Goal: Information Seeking & Learning: Learn about a topic

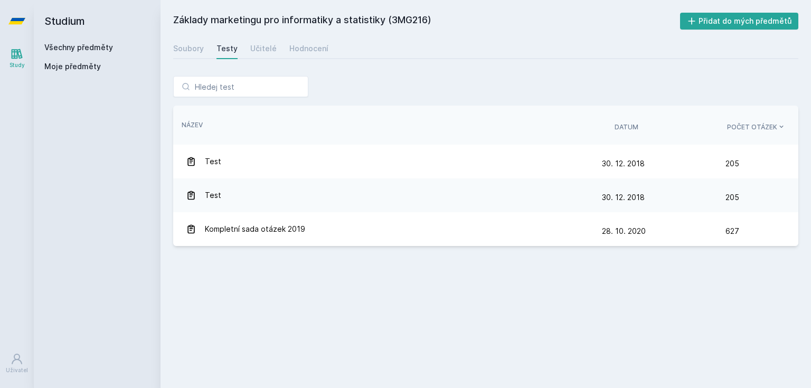
click at [109, 40] on h2 "Studium" at bounding box center [97, 21] width 106 height 42
click at [108, 42] on h2 "Studium" at bounding box center [97, 21] width 106 height 42
click at [106, 45] on link "Všechny předměty" at bounding box center [78, 47] width 69 height 9
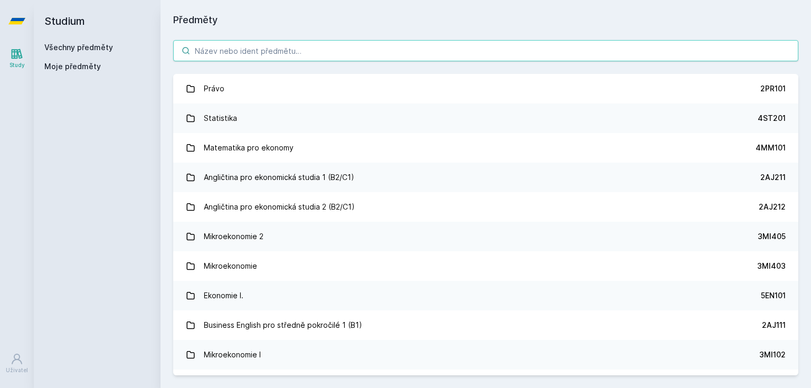
click at [257, 47] on input "search" at bounding box center [486, 50] width 626 height 21
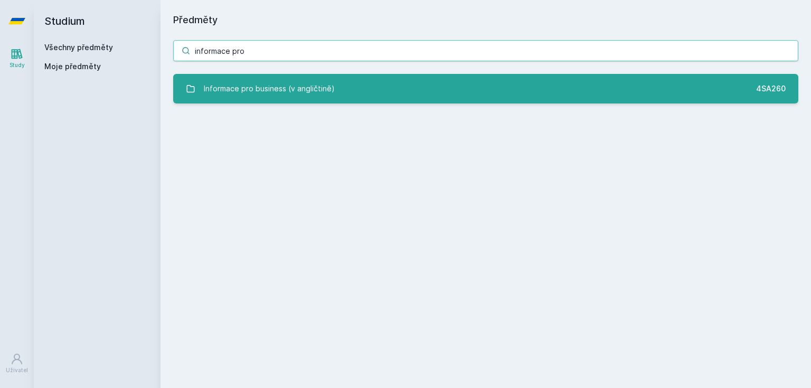
type input "informace pro"
click at [261, 83] on div "Informace pro business (v angličtině)" at bounding box center [269, 88] width 131 height 21
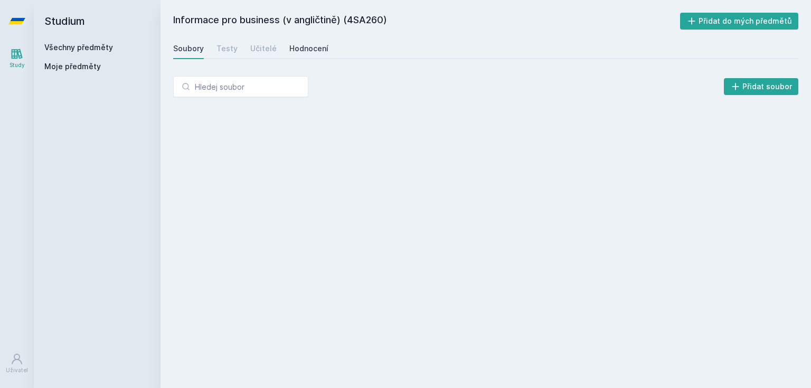
drag, startPoint x: 311, startPoint y: 51, endPoint x: 365, endPoint y: 138, distance: 103.2
click at [311, 51] on div "Hodnocení" at bounding box center [309, 48] width 39 height 11
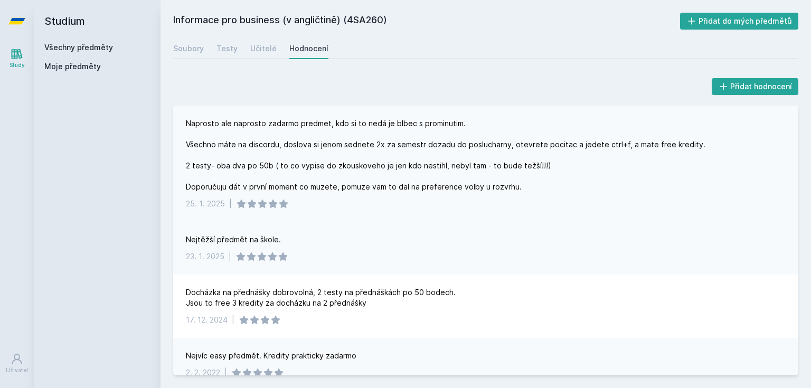
scroll to position [15, 0]
